Goal: Find specific page/section

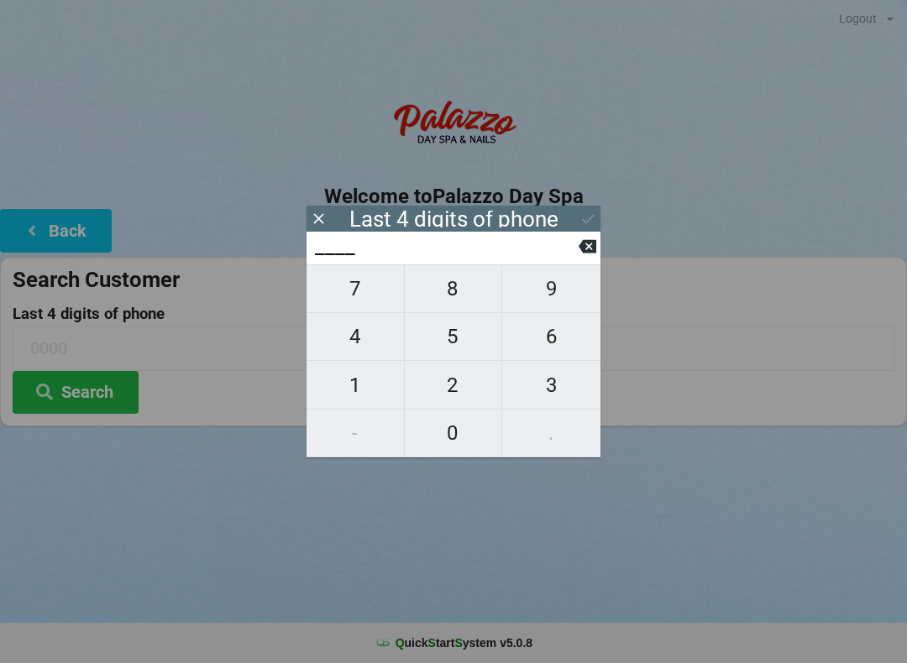
click at [454, 375] on span "2" at bounding box center [453, 385] width 97 height 35
type input "2___"
click at [592, 249] on icon at bounding box center [588, 247] width 18 height 18
type input "____"
click at [356, 394] on span "1" at bounding box center [354, 385] width 97 height 35
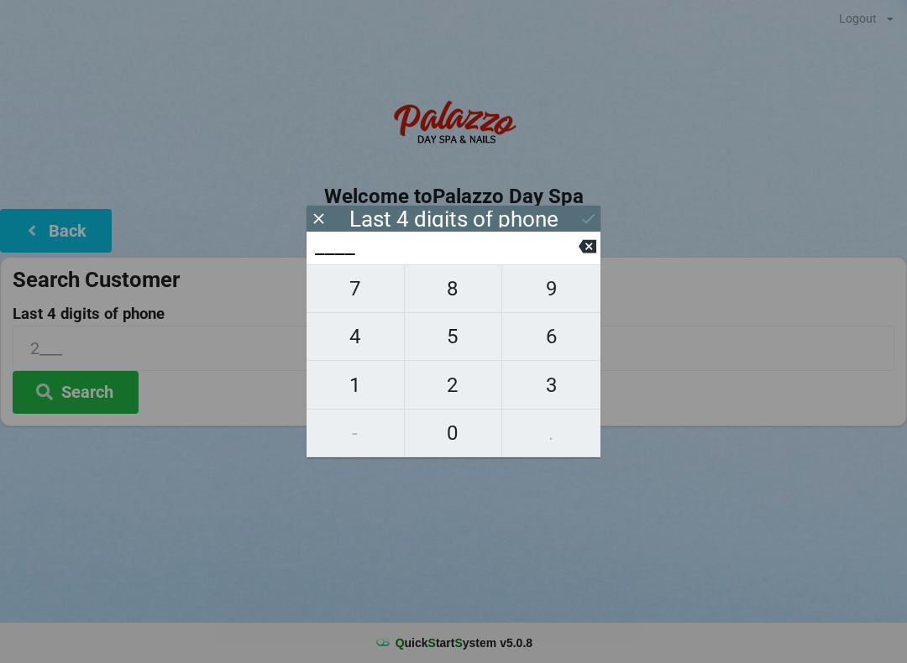
type input "1___"
click at [464, 389] on span "2" at bounding box center [453, 385] width 97 height 35
type input "12__"
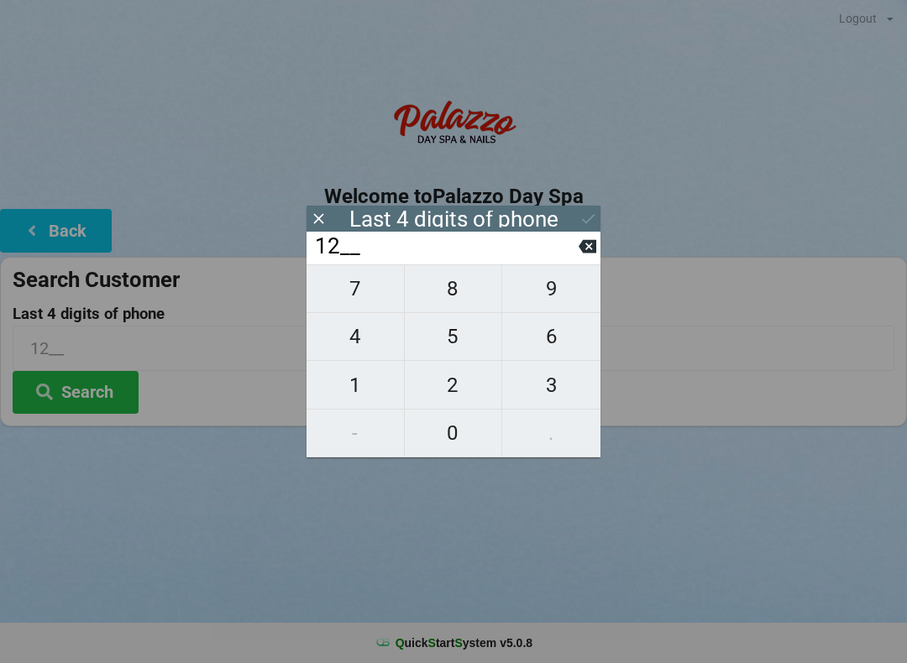
click at [358, 301] on span "7" at bounding box center [354, 288] width 97 height 35
type input "127_"
click at [455, 447] on span "0" at bounding box center [453, 433] width 97 height 35
type input "1270"
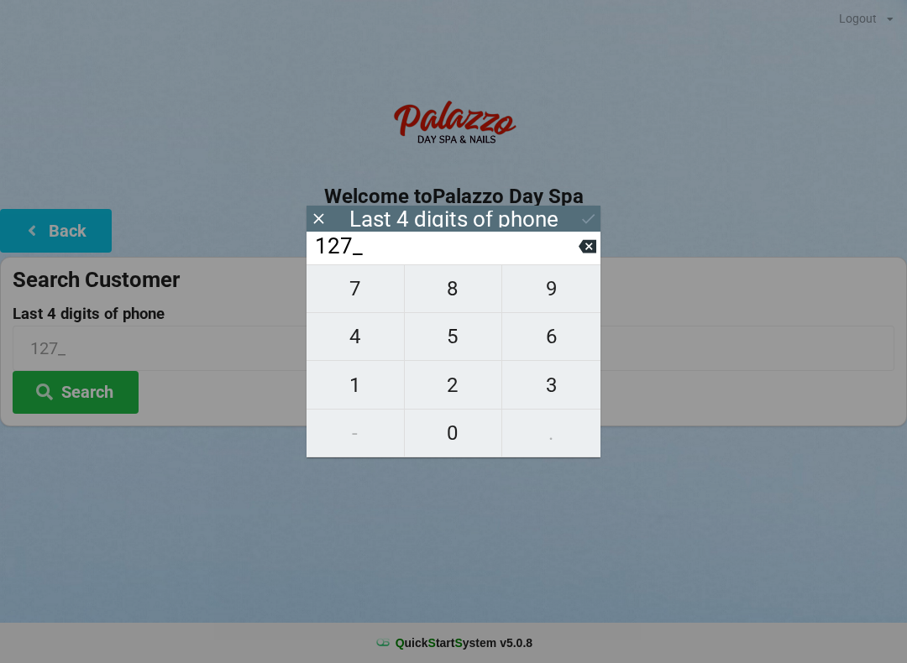
type input "1270"
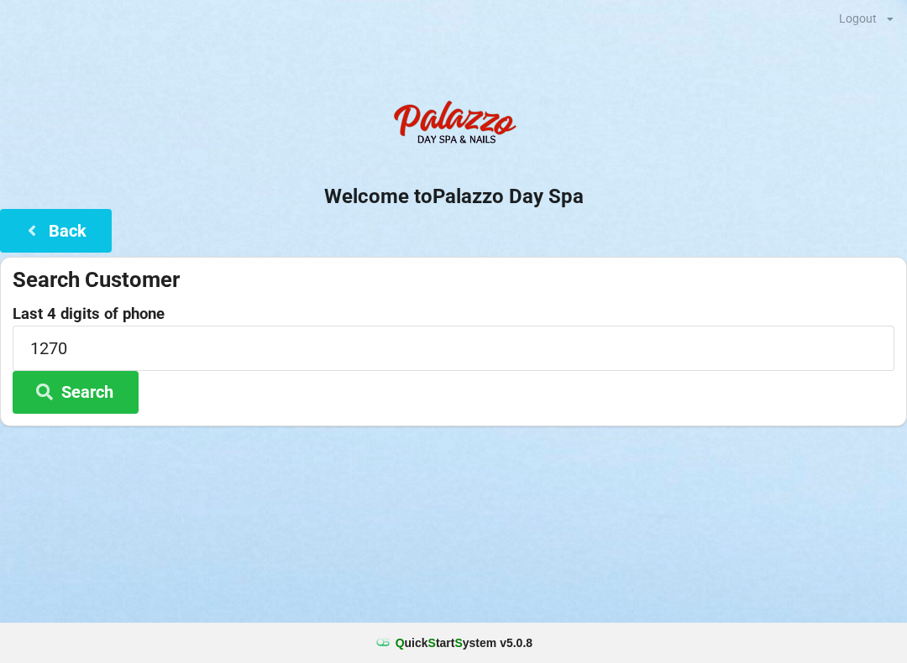
click at [51, 394] on icon at bounding box center [44, 391] width 20 height 14
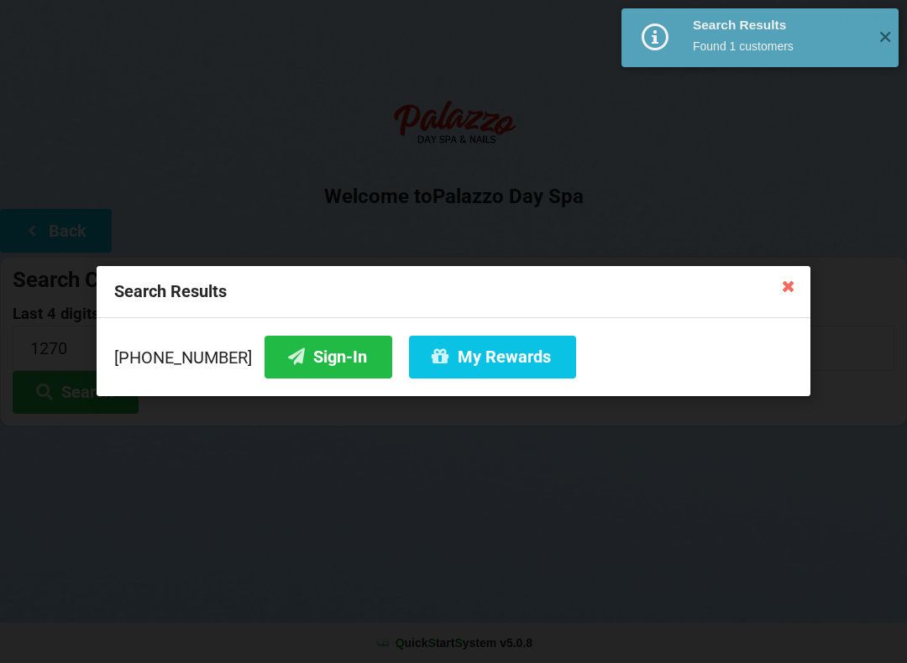
click at [297, 359] on button "Sign-In" at bounding box center [328, 357] width 128 height 43
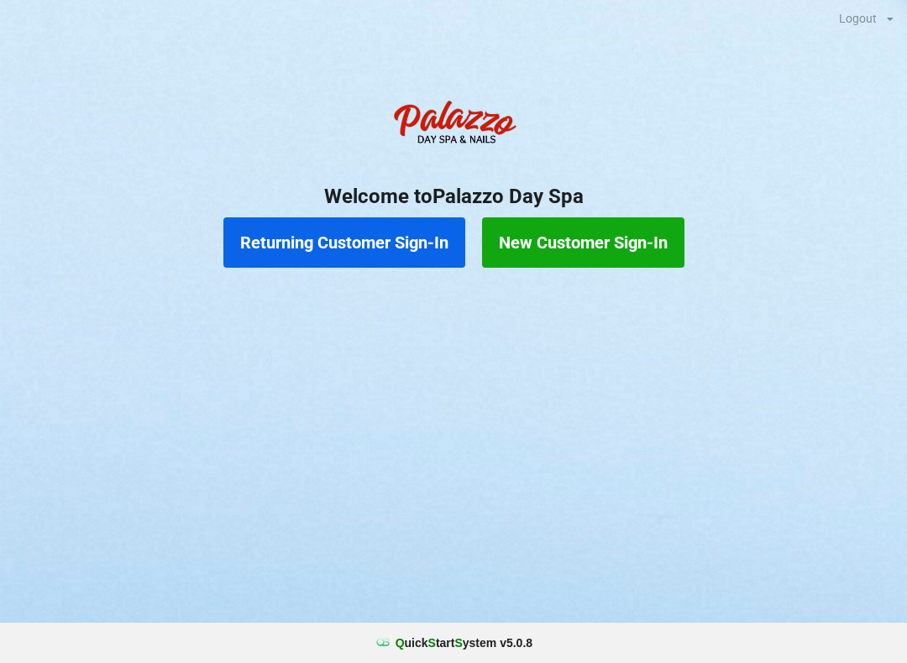
click at [353, 254] on button "Returning Customer Sign-In" at bounding box center [344, 242] width 242 height 50
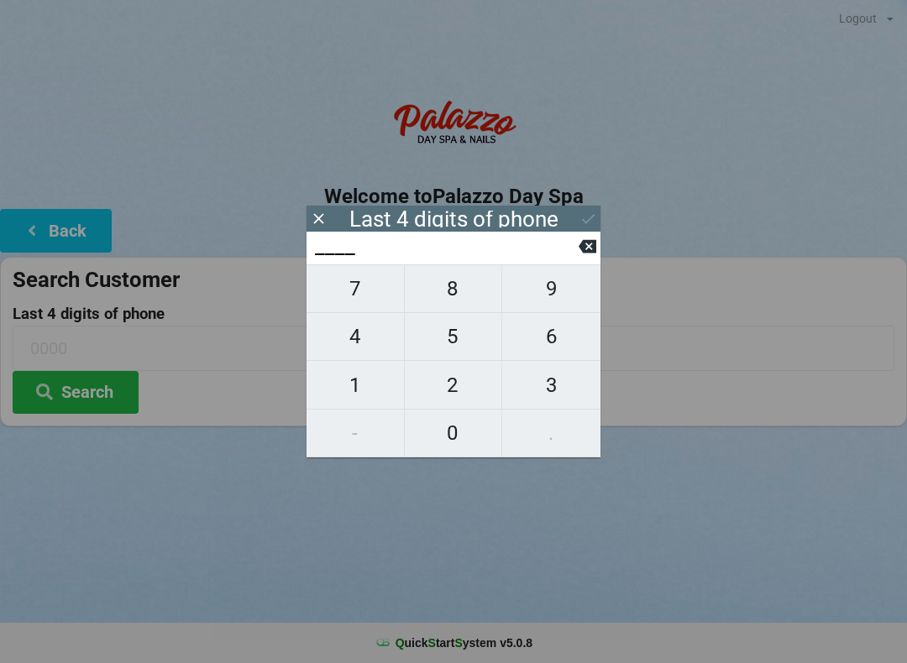
click at [549, 396] on span "3" at bounding box center [551, 385] width 98 height 35
type input "3___"
click at [468, 394] on span "2" at bounding box center [453, 385] width 97 height 35
type input "32__"
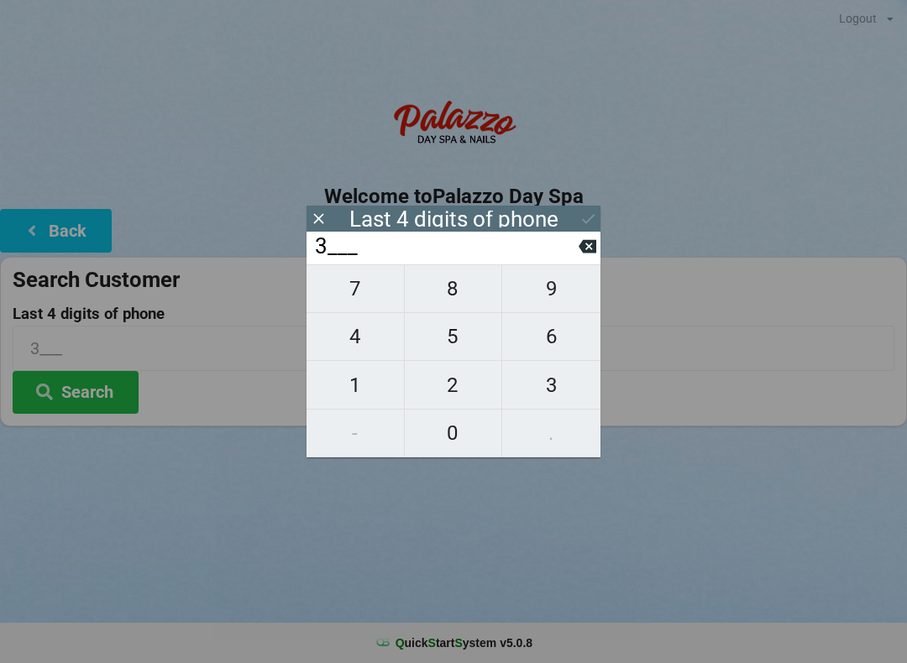
type input "32__"
click at [377, 392] on span "1" at bounding box center [354, 385] width 97 height 35
type input "321_"
click at [378, 290] on span "7" at bounding box center [354, 288] width 97 height 35
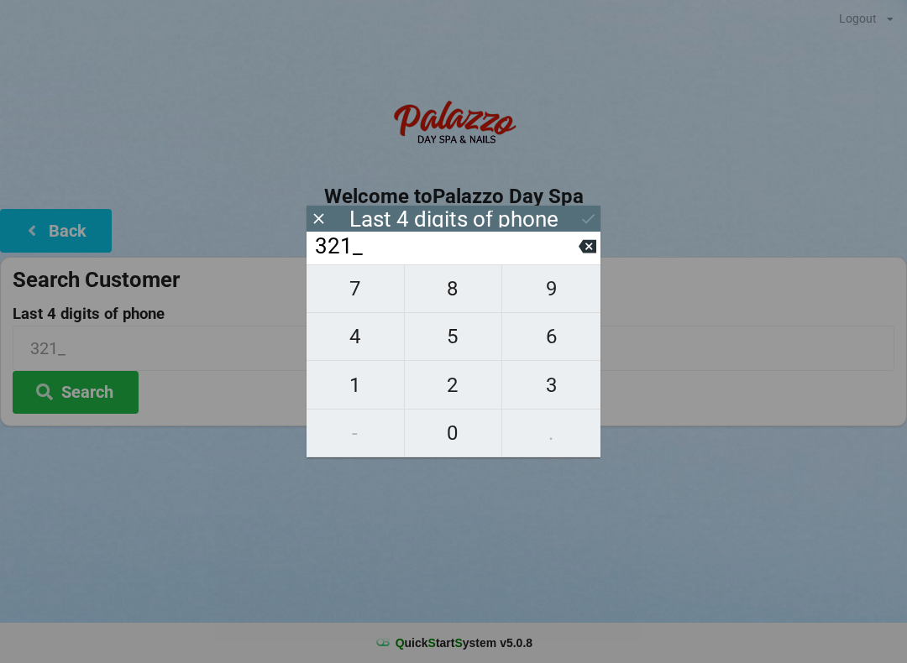
type input "3217"
click at [369, 341] on div "7 8 9 4 5 6 1 2 3 - 0 ." at bounding box center [453, 360] width 294 height 193
click at [580, 249] on icon at bounding box center [588, 247] width 18 height 18
click at [593, 251] on icon at bounding box center [588, 246] width 18 height 13
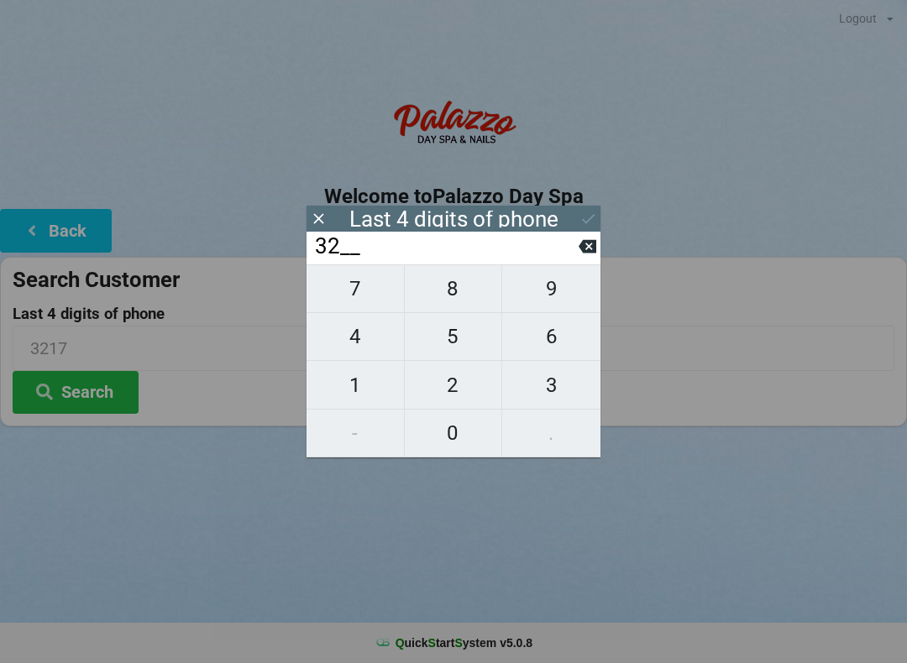
click at [584, 248] on icon at bounding box center [588, 246] width 18 height 13
click at [379, 396] on span "1" at bounding box center [354, 385] width 97 height 35
type input "31__"
click at [372, 343] on span "4" at bounding box center [354, 336] width 97 height 35
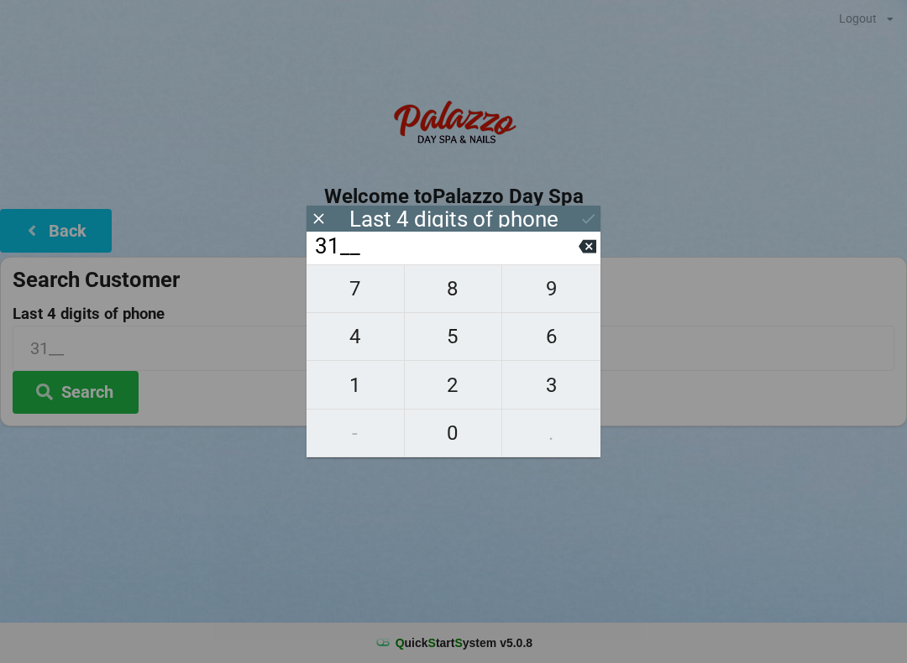
type input "314_"
click at [462, 333] on span "5" at bounding box center [453, 336] width 97 height 35
type input "3145"
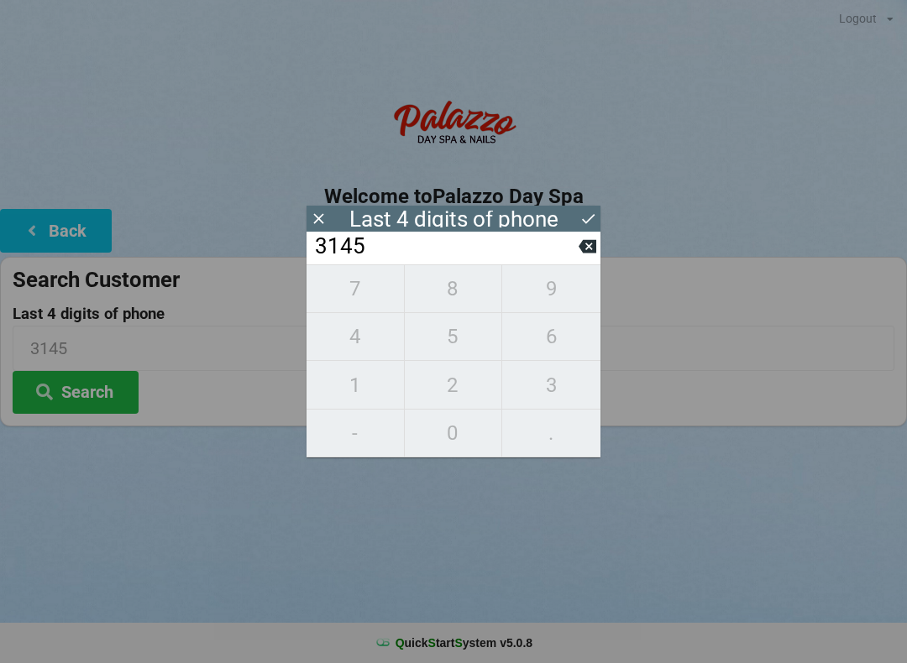
click at [588, 226] on icon at bounding box center [588, 219] width 18 height 18
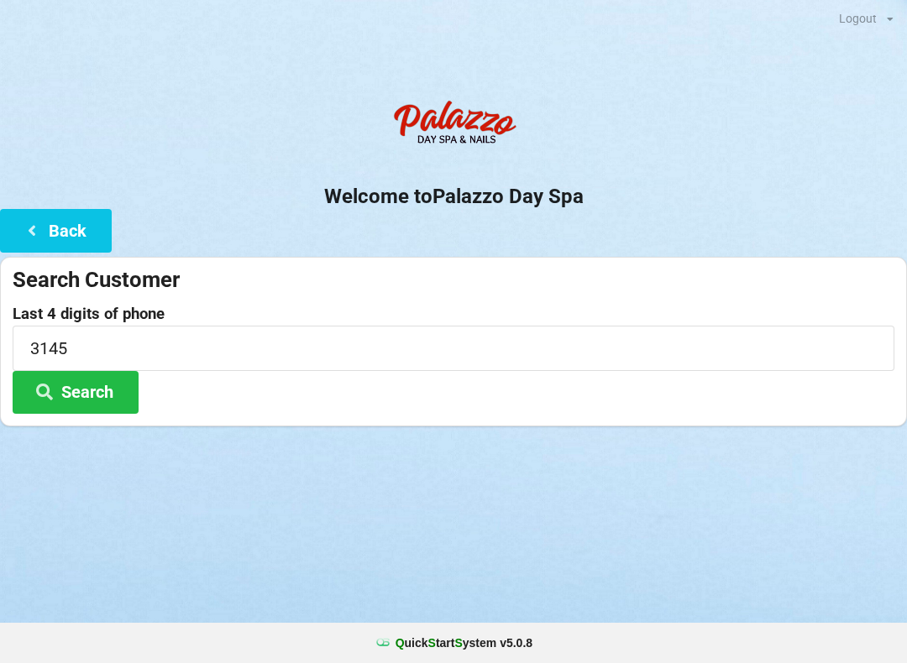
click at [122, 395] on button "Search" at bounding box center [76, 392] width 126 height 43
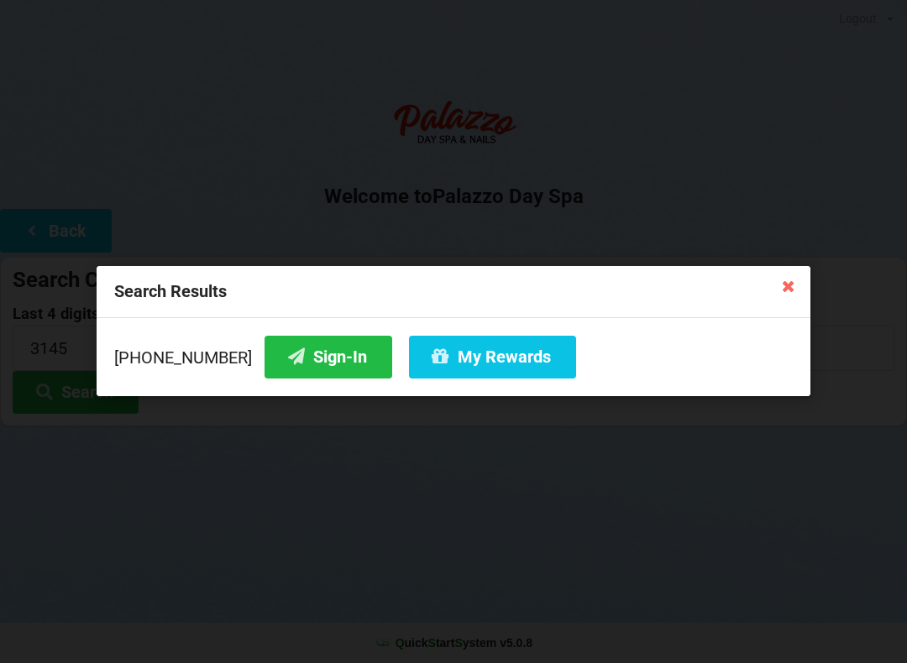
click at [330, 366] on button "Sign-In" at bounding box center [328, 357] width 128 height 43
